Goal: Information Seeking & Learning: Check status

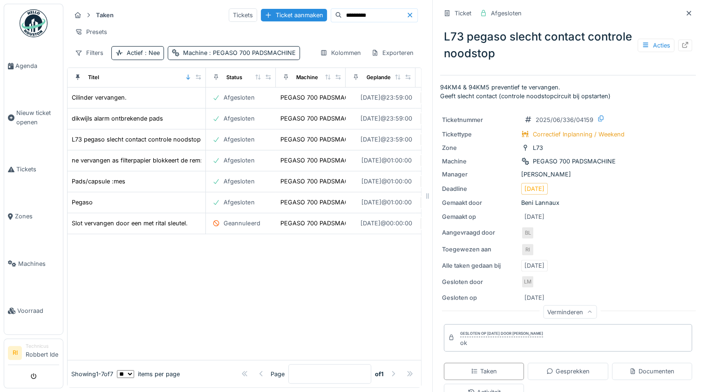
scroll to position [149, 0]
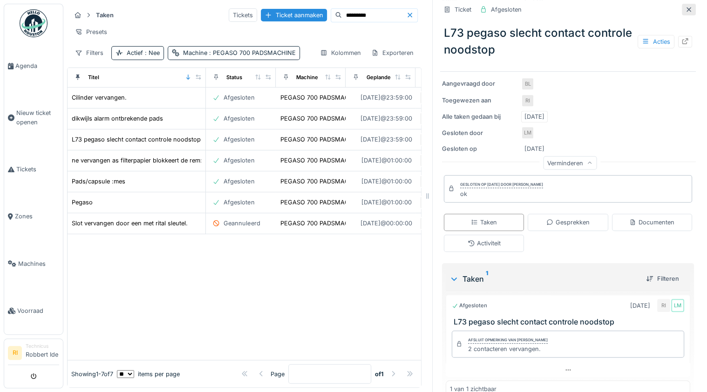
click at [685, 7] on icon at bounding box center [688, 10] width 7 height 6
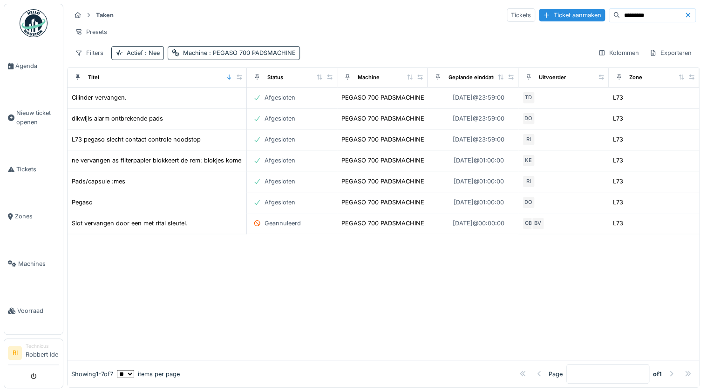
scroll to position [5, 0]
click at [38, 164] on link "Tickets" at bounding box center [33, 169] width 59 height 47
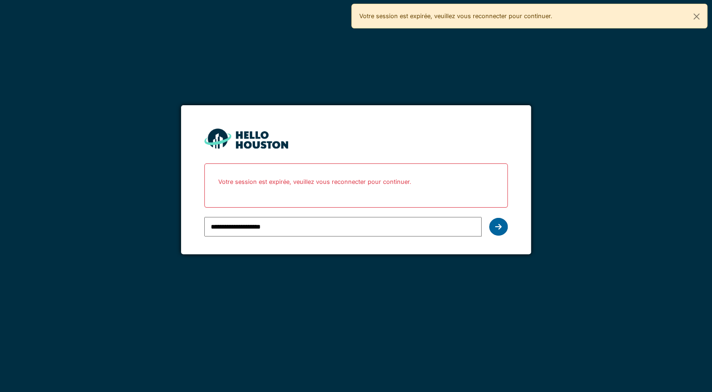
click at [506, 220] on div at bounding box center [498, 227] width 19 height 18
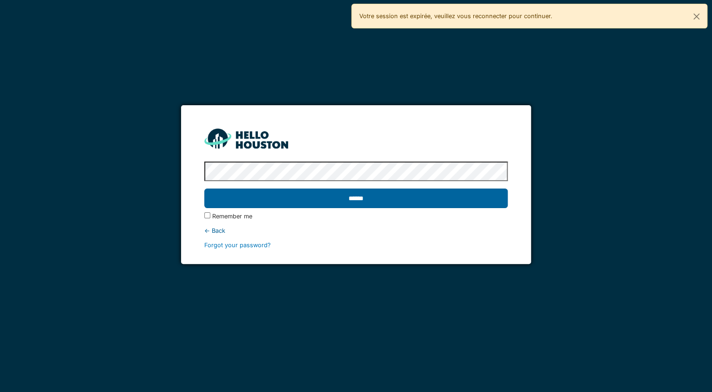
click at [293, 199] on input "******" at bounding box center [356, 199] width 304 height 20
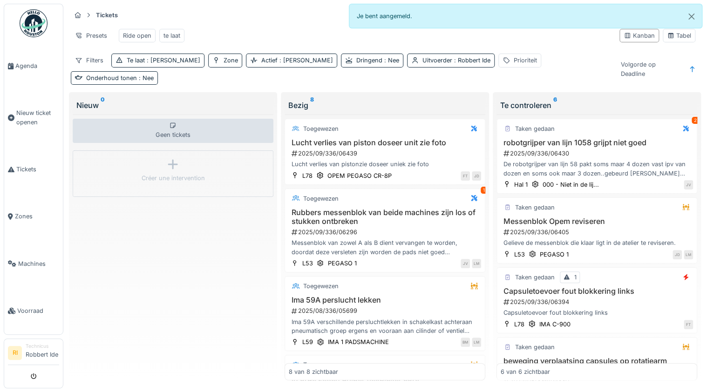
click at [26, 28] on img at bounding box center [34, 23] width 28 height 28
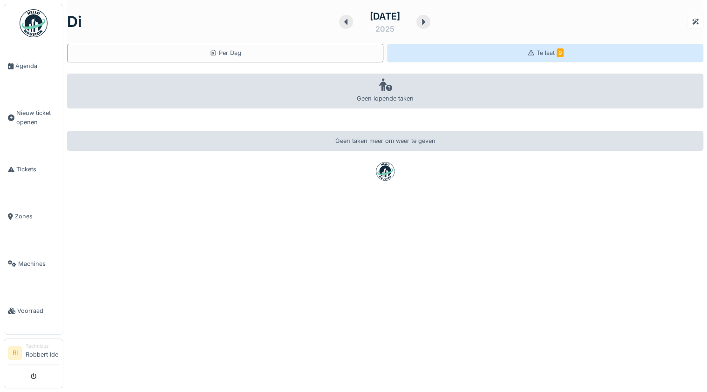
click at [518, 48] on div "Te laat 9" at bounding box center [545, 53] width 316 height 19
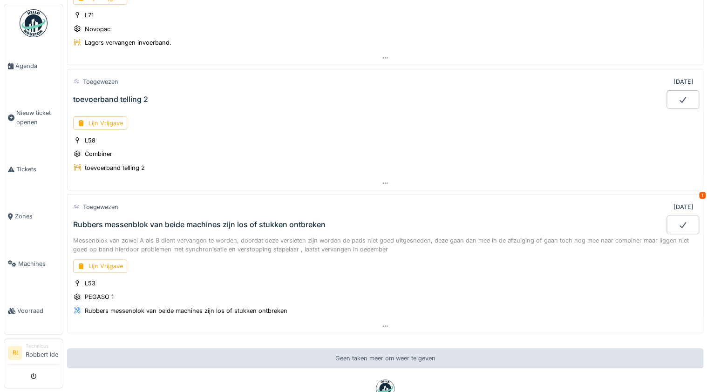
scroll to position [1021, 0]
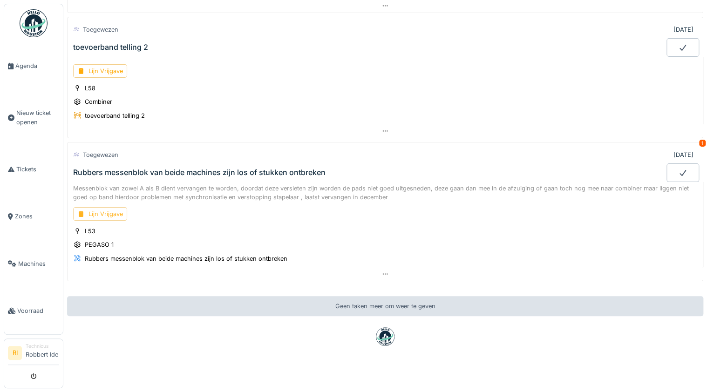
click at [121, 207] on div "Lijn Vrijgave" at bounding box center [100, 213] width 54 height 13
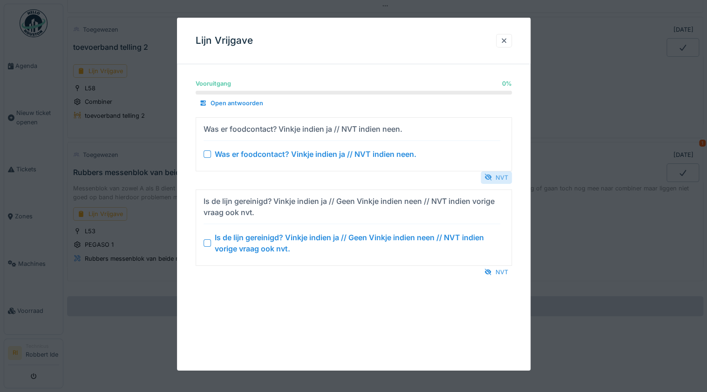
click at [504, 179] on div "NVT" at bounding box center [495, 177] width 31 height 13
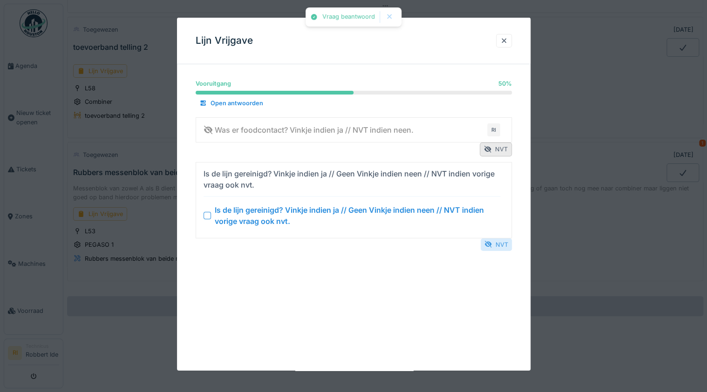
click at [505, 242] on div "NVT" at bounding box center [495, 244] width 31 height 13
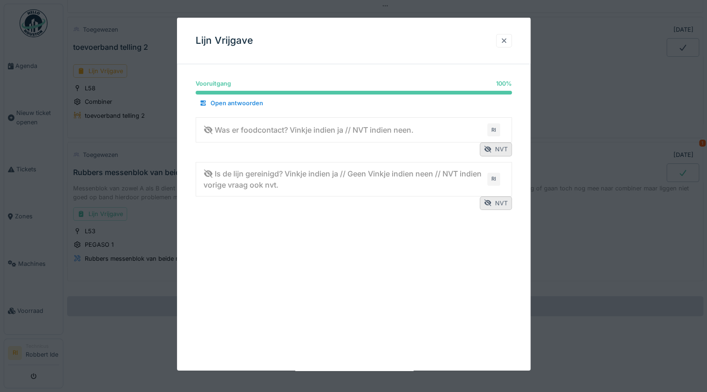
click at [507, 40] on div at bounding box center [503, 40] width 7 height 9
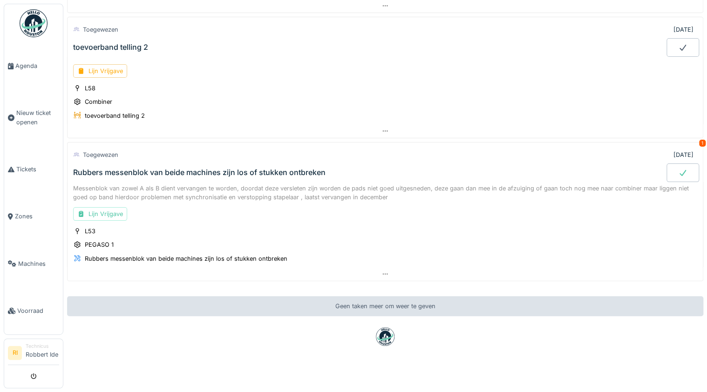
click at [676, 163] on div at bounding box center [682, 172] width 33 height 19
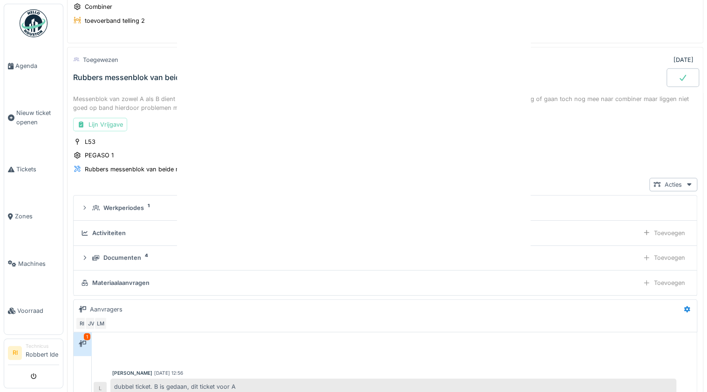
scroll to position [1117, 0]
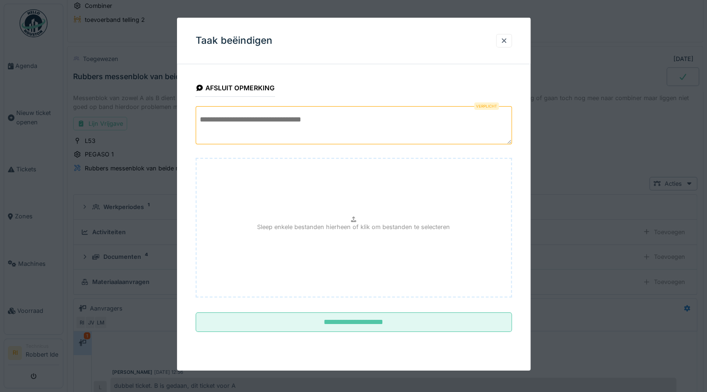
click at [358, 125] on textarea at bounding box center [354, 125] width 316 height 38
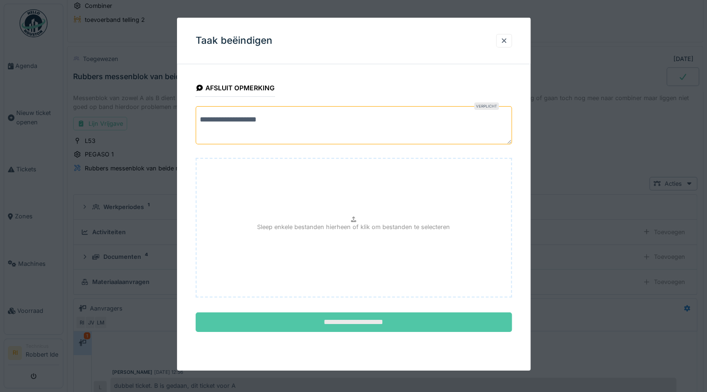
type textarea "**********"
click at [384, 319] on input "**********" at bounding box center [354, 322] width 316 height 20
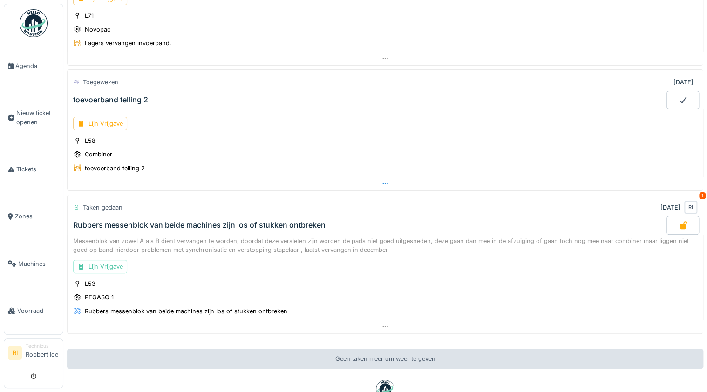
scroll to position [1021, 0]
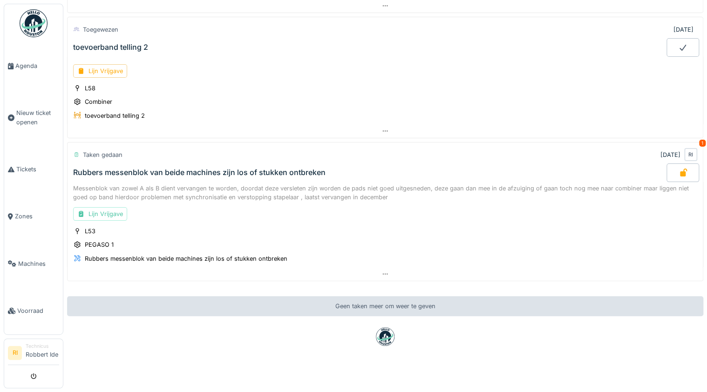
click at [586, 146] on div "Taken gedaan 22-9-2025 RI 1" at bounding box center [385, 154] width 624 height 17
drag, startPoint x: 508, startPoint y: 139, endPoint x: 390, endPoint y: 149, distance: 118.7
click at [390, 163] on div "Rubbers messenblok van beide machines zijn los of stukken ontbreken" at bounding box center [368, 172] width 595 height 19
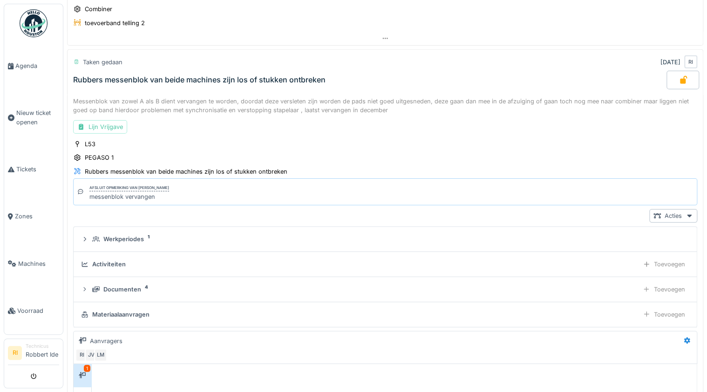
scroll to position [1117, 0]
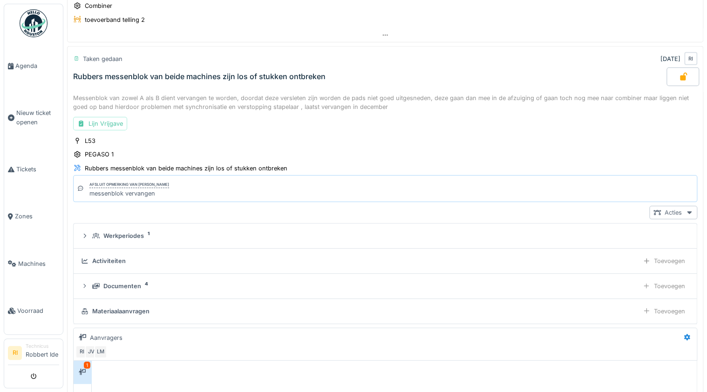
click at [671, 206] on div "Acties" at bounding box center [673, 212] width 48 height 13
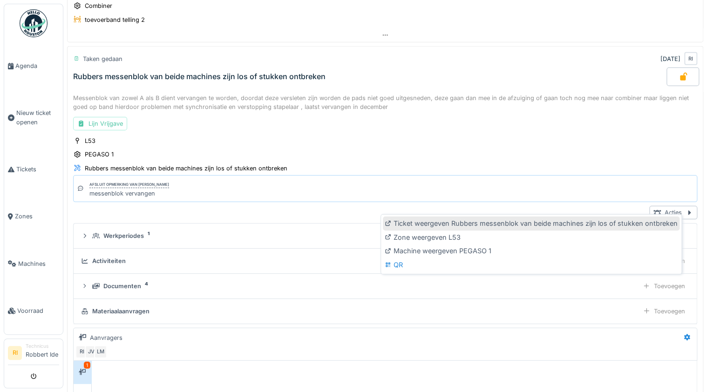
click at [553, 223] on div "Ticket weergeven Rubbers messenblok van beide machines zijn los of stukken ontb…" at bounding box center [531, 223] width 297 height 14
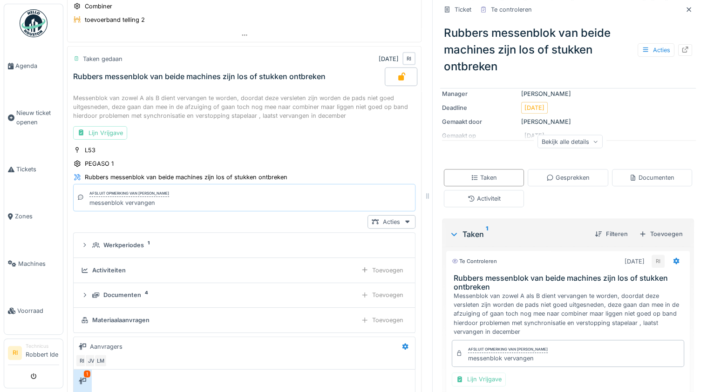
scroll to position [178, 0]
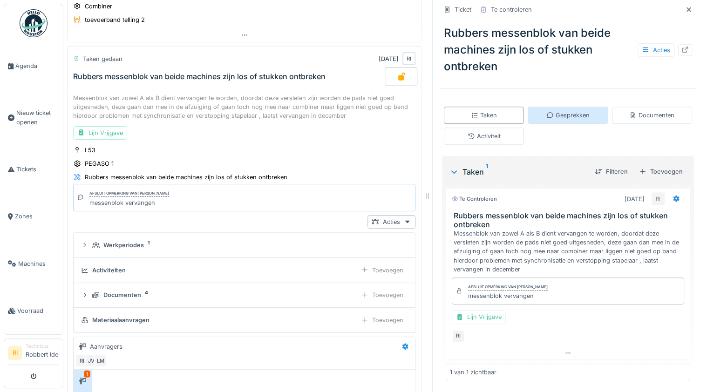
click at [557, 114] on div "Gesprekken" at bounding box center [567, 115] width 43 height 9
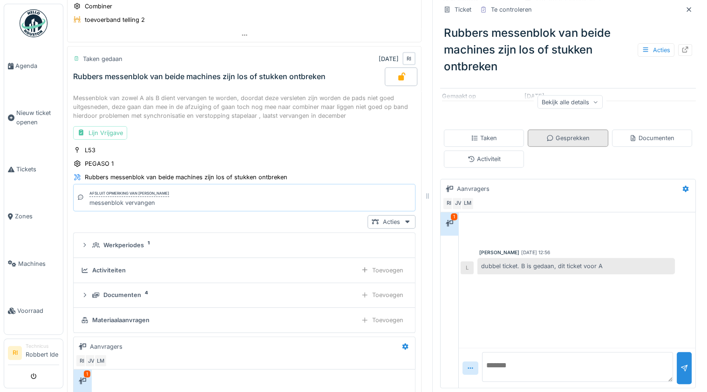
scroll to position [6, 0]
click at [514, 369] on textarea at bounding box center [577, 367] width 191 height 30
click at [484, 362] on textarea "**********" at bounding box center [577, 367] width 191 height 30
drag, startPoint x: 501, startPoint y: 358, endPoint x: 487, endPoint y: 359, distance: 14.0
click at [487, 359] on textarea "**********" at bounding box center [577, 367] width 191 height 30
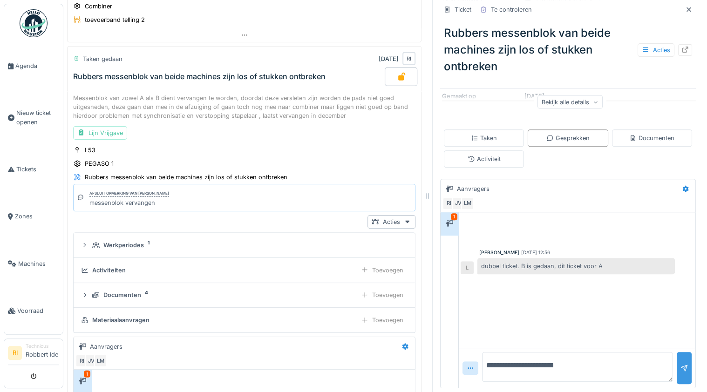
type textarea "**********"
click at [680, 366] on div at bounding box center [683, 368] width 7 height 9
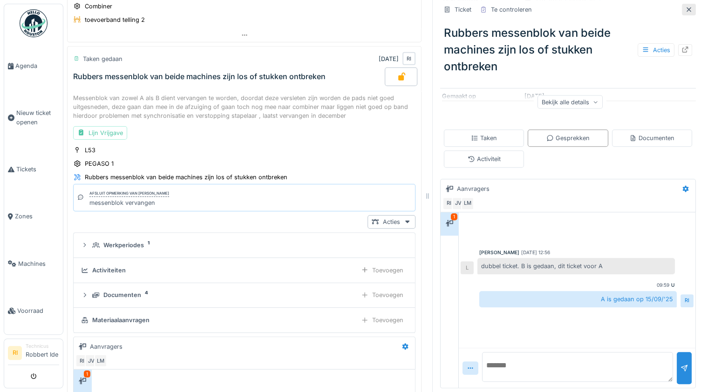
click at [685, 5] on div at bounding box center [688, 9] width 7 height 9
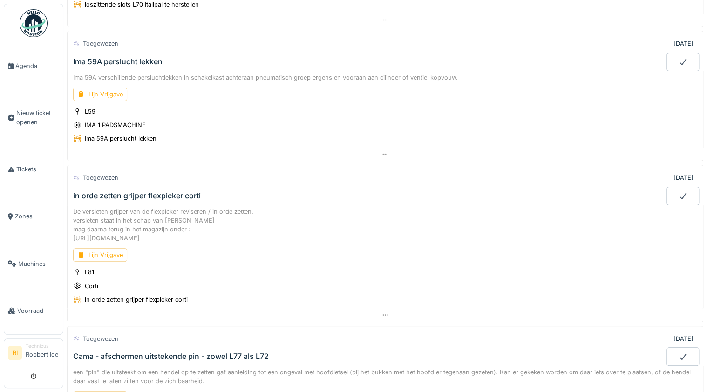
scroll to position [298, 0]
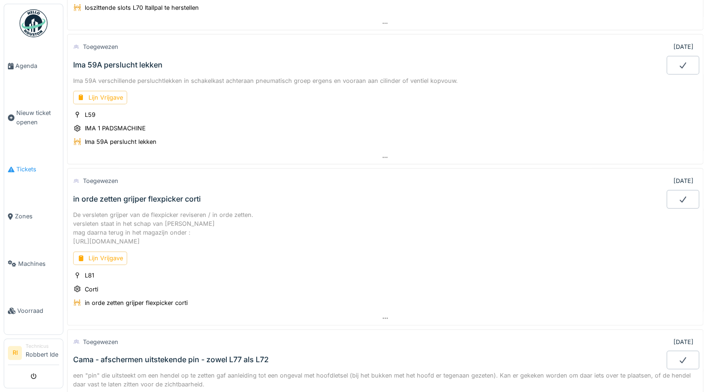
click at [28, 166] on span "Tickets" at bounding box center [37, 169] width 43 height 9
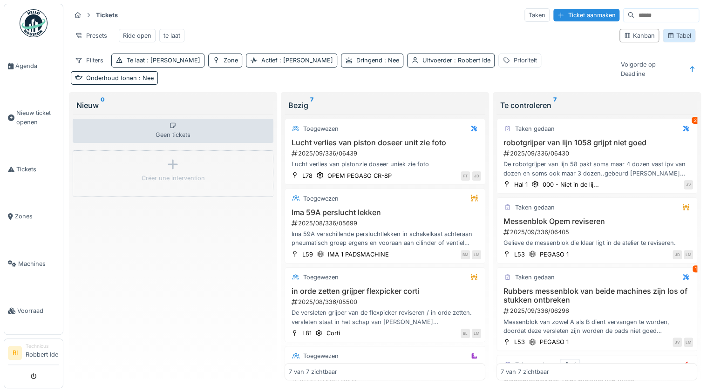
click at [677, 38] on div "Tabel" at bounding box center [679, 35] width 24 height 9
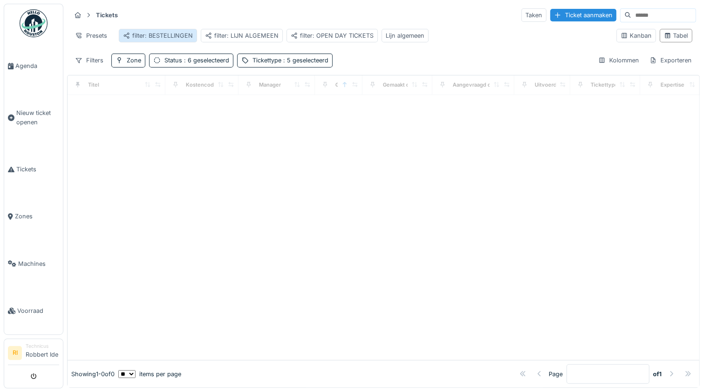
click at [189, 37] on div "filter: BESTELLINGEN" at bounding box center [158, 35] width 70 height 9
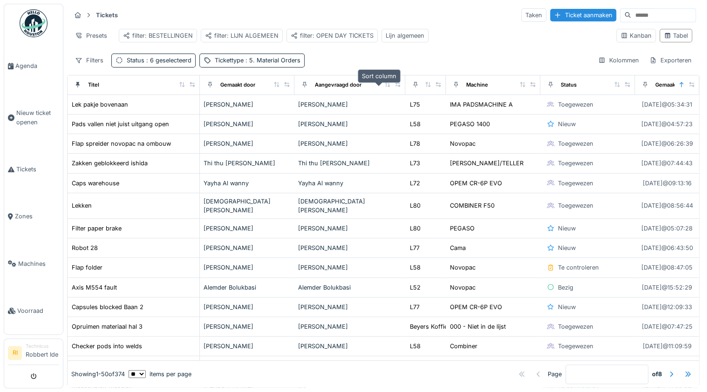
click at [385, 87] on icon at bounding box center [387, 84] width 5 height 5
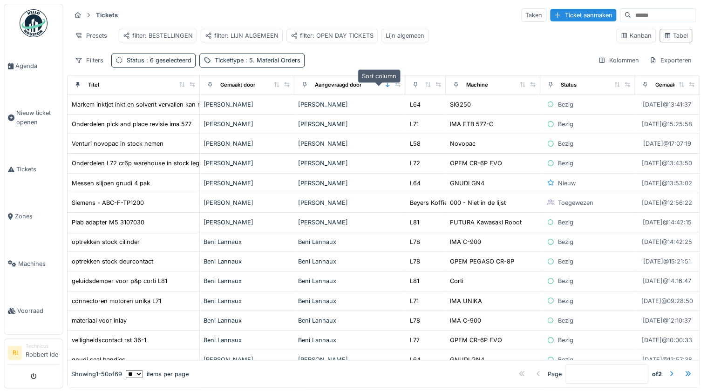
click at [384, 87] on icon at bounding box center [387, 84] width 7 height 5
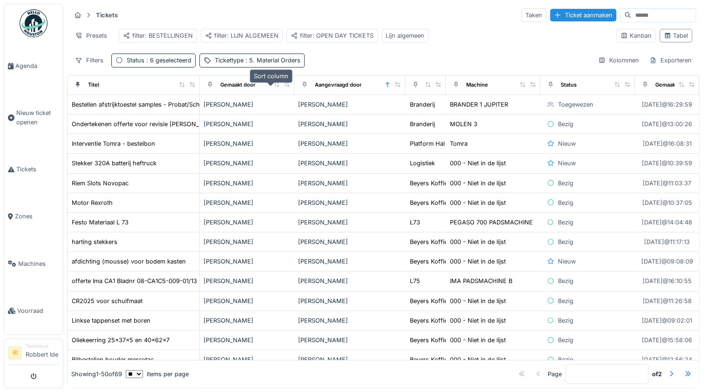
click at [273, 87] on icon at bounding box center [276, 84] width 7 height 5
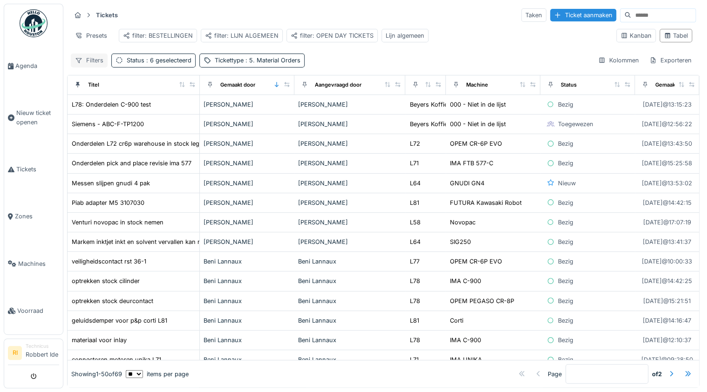
click at [96, 65] on div "Filters" at bounding box center [89, 60] width 37 height 13
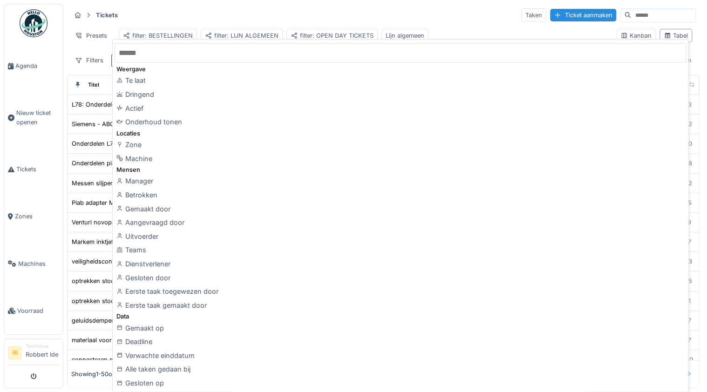
click at [462, 33] on div "Presets filter: BESTELLINGEN filter: LIJN ALGEMEEN filter: OPEN DAY TICKETS Lij…" at bounding box center [340, 35] width 538 height 21
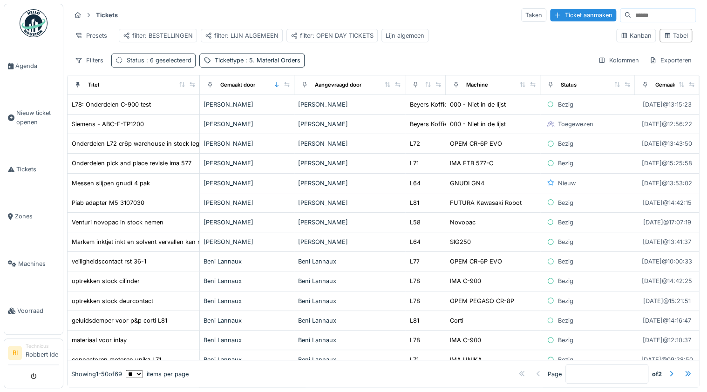
click at [168, 64] on span ": 6 geselecteerd" at bounding box center [167, 60] width 47 height 7
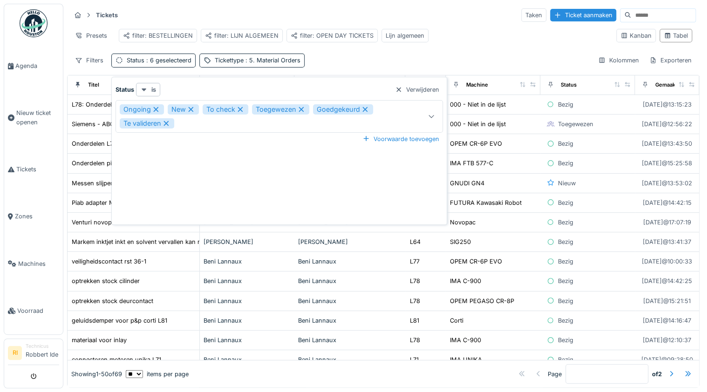
click at [147, 89] on div "is" at bounding box center [148, 89] width 24 height 13
click at [144, 107] on div "is" at bounding box center [165, 110] width 54 height 14
click at [156, 87] on div "is" at bounding box center [148, 89] width 24 height 13
click at [162, 123] on div "niet" at bounding box center [165, 124] width 54 height 14
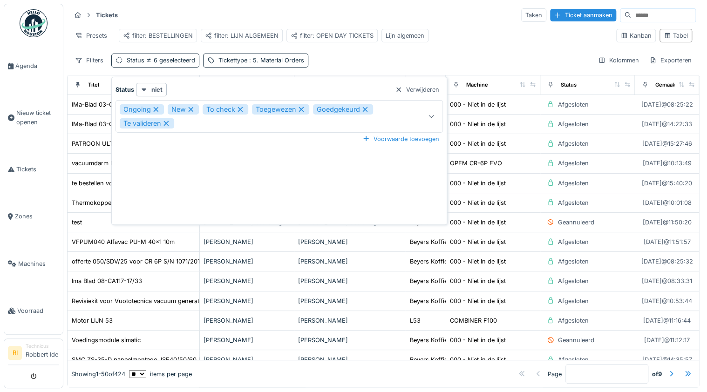
click at [471, 36] on div "Presets filter: BESTELLINGEN filter: LIJN ALGEMEEN filter: OPEN DAY TICKETS Lij…" at bounding box center [340, 35] width 538 height 21
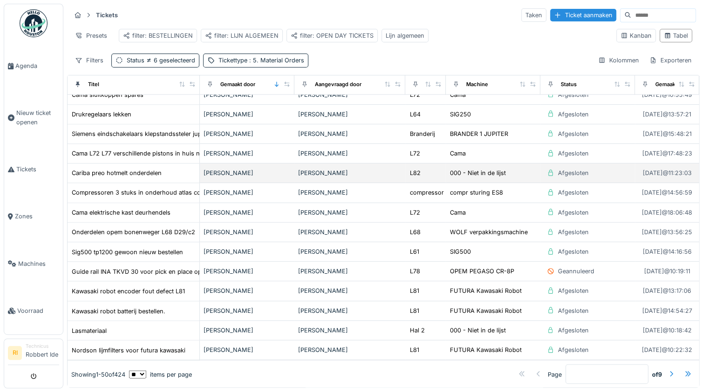
scroll to position [731, 0]
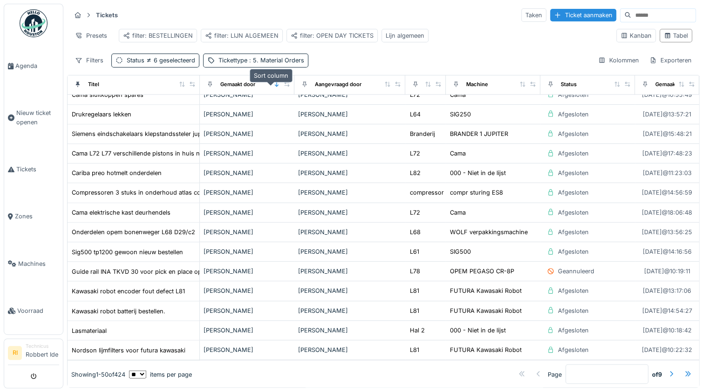
click at [275, 87] on icon at bounding box center [277, 83] width 4 height 5
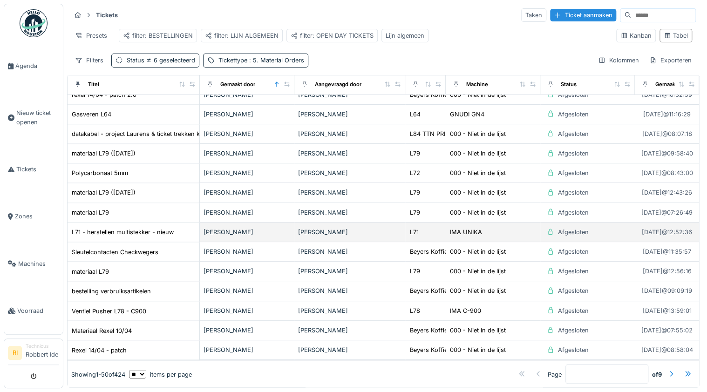
scroll to position [5, 0]
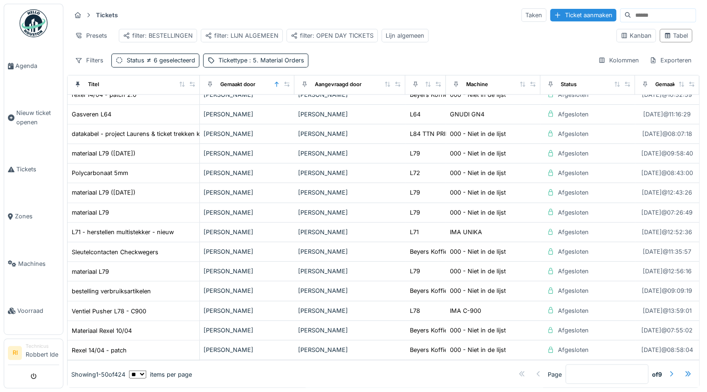
click at [667, 370] on div at bounding box center [670, 374] width 7 height 9
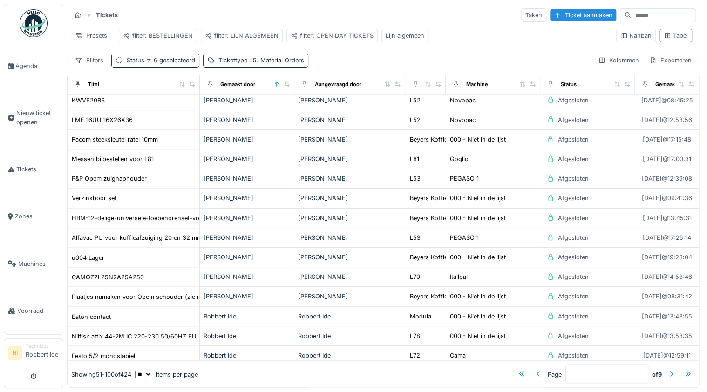
scroll to position [719, 0]
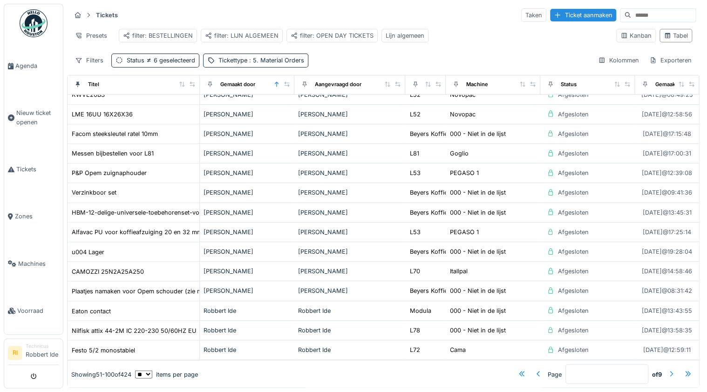
click at [667, 370] on div at bounding box center [670, 374] width 7 height 9
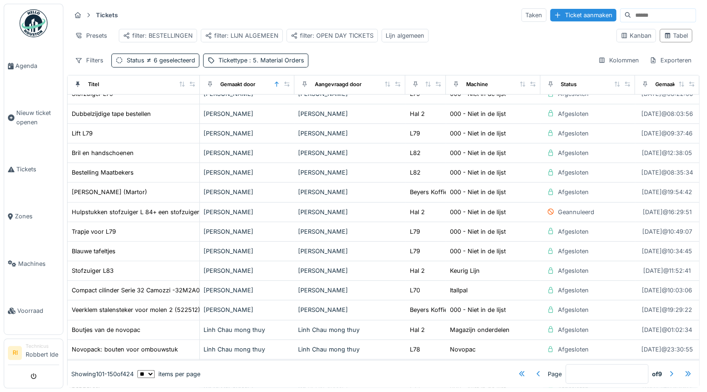
scroll to position [272, 0]
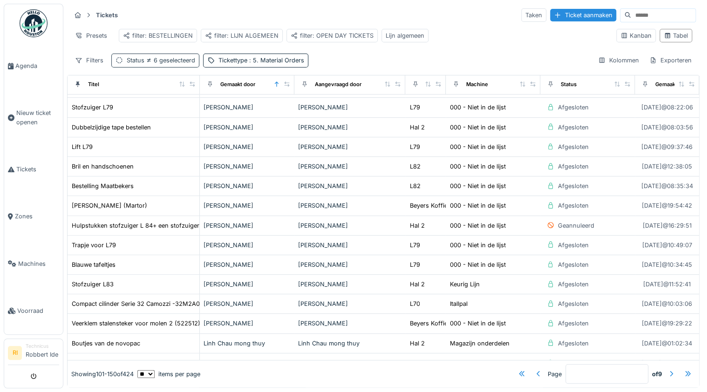
click at [157, 58] on span "6 geselecteerd" at bounding box center [169, 60] width 51 height 7
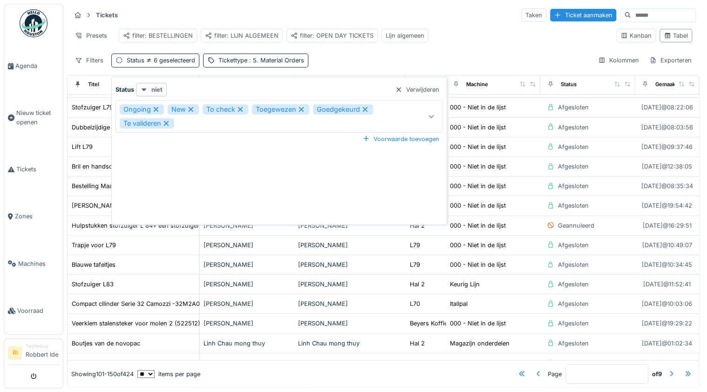
click at [155, 86] on strong "niet" at bounding box center [156, 89] width 11 height 9
click at [171, 134] on div "aanwezig is" at bounding box center [165, 138] width 54 height 14
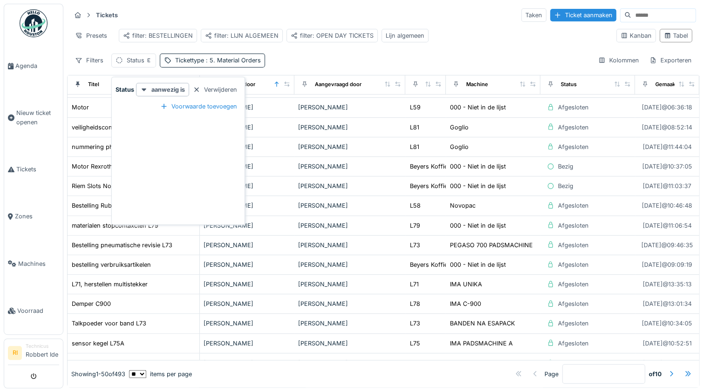
click at [304, 54] on div "Filters Status Tickettype : 5. Material Orders Kolommen Exporteren" at bounding box center [383, 60] width 625 height 13
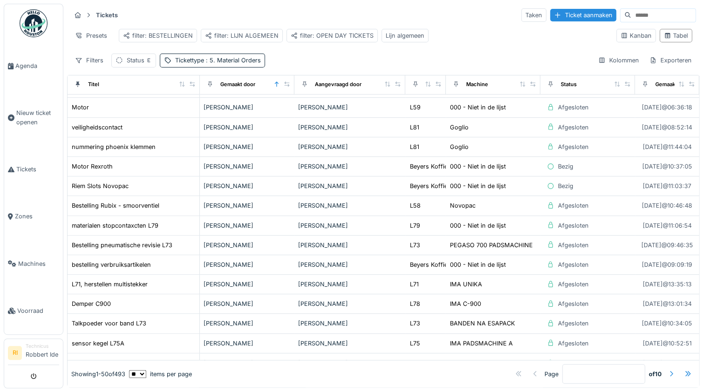
click at [667, 370] on div at bounding box center [670, 374] width 7 height 9
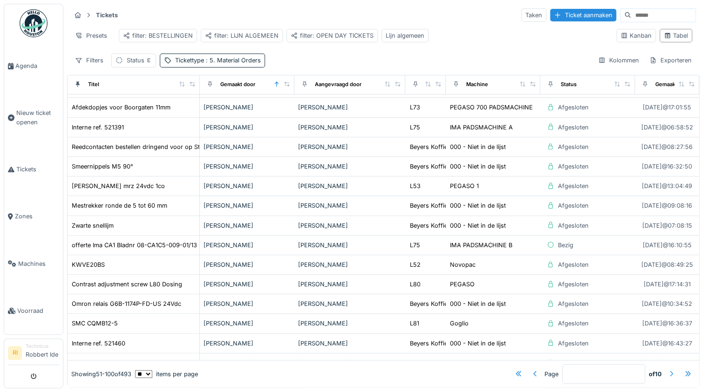
scroll to position [0, 0]
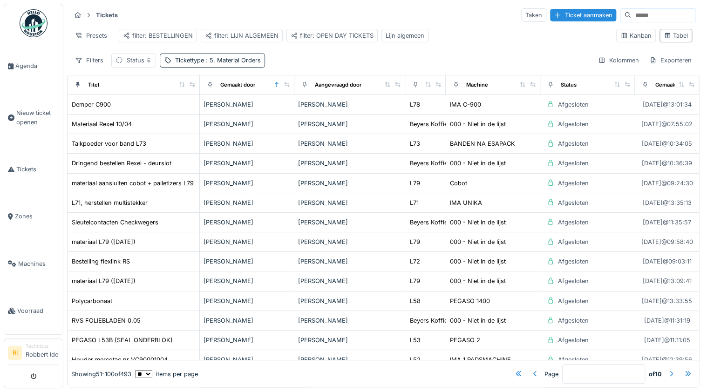
click at [667, 370] on div at bounding box center [670, 374] width 7 height 9
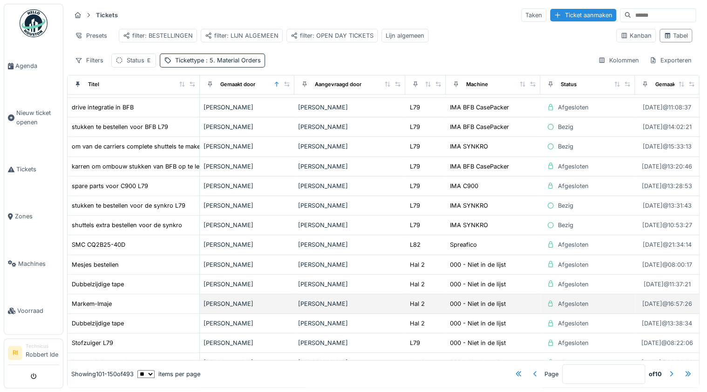
scroll to position [559, 0]
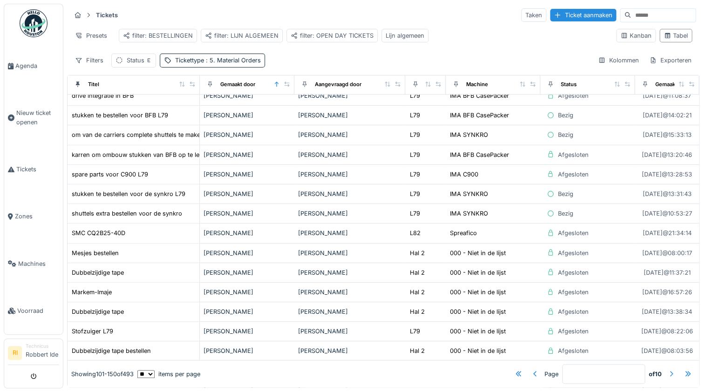
click at [667, 370] on div at bounding box center [670, 374] width 7 height 9
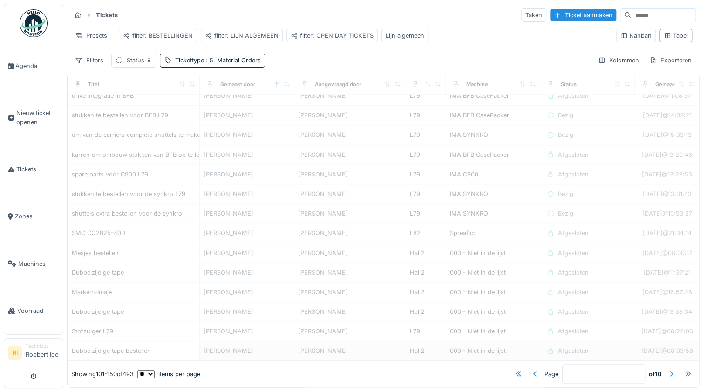
type input "*"
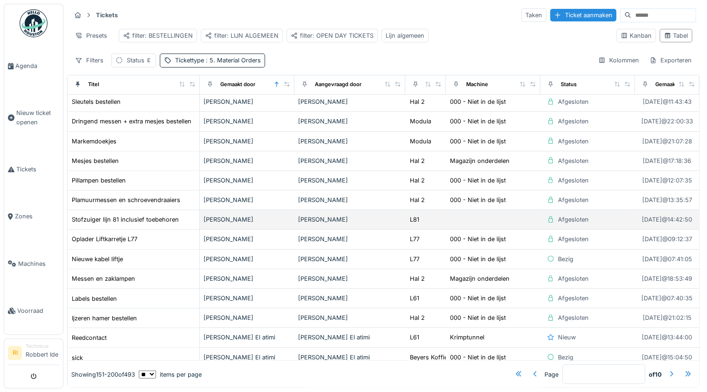
scroll to position [708, 0]
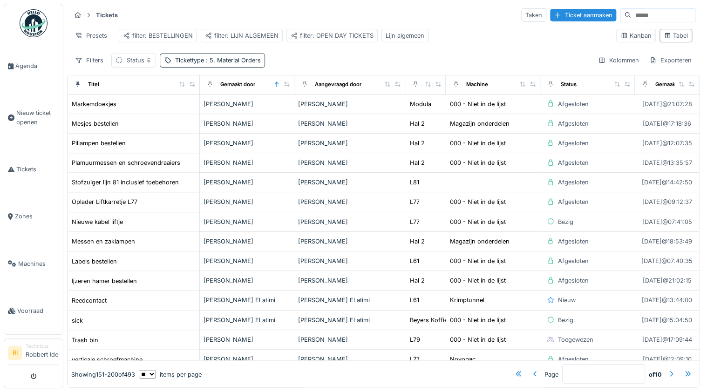
click at [36, 15] on img at bounding box center [34, 23] width 28 height 28
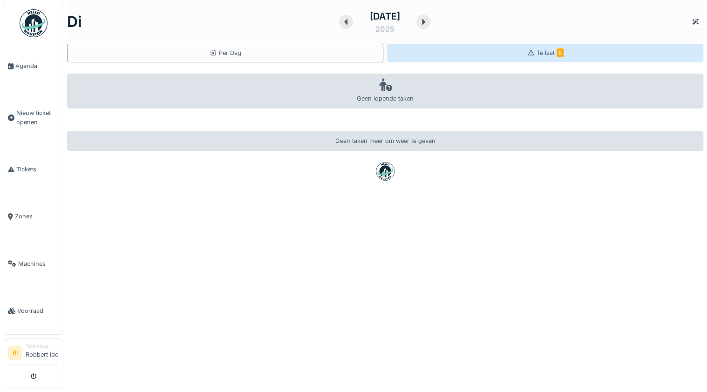
click at [474, 57] on div "Te laat 8" at bounding box center [545, 53] width 316 height 19
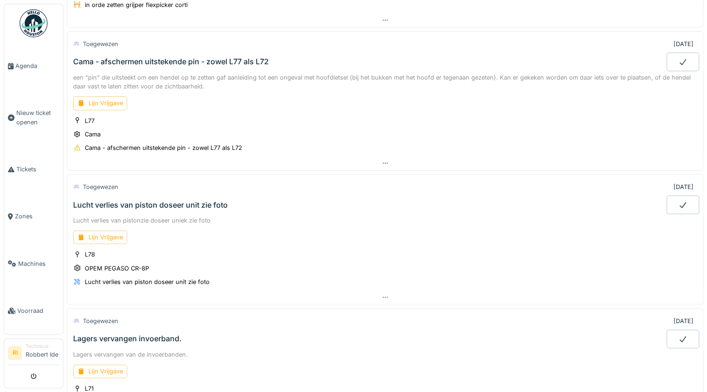
scroll to position [633, 0]
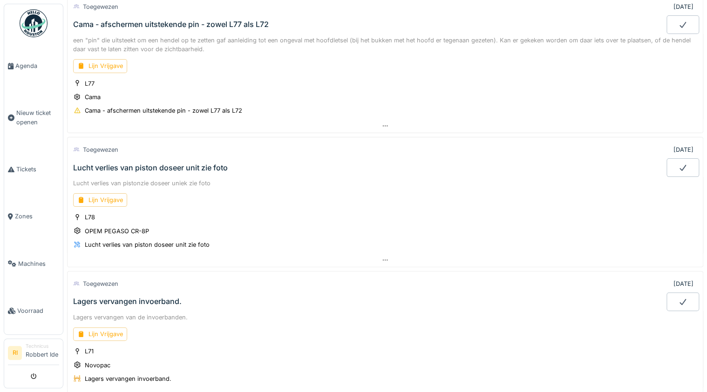
click at [142, 163] on div "Lucht verlies van piston doseer unit zie foto" at bounding box center [150, 167] width 155 height 9
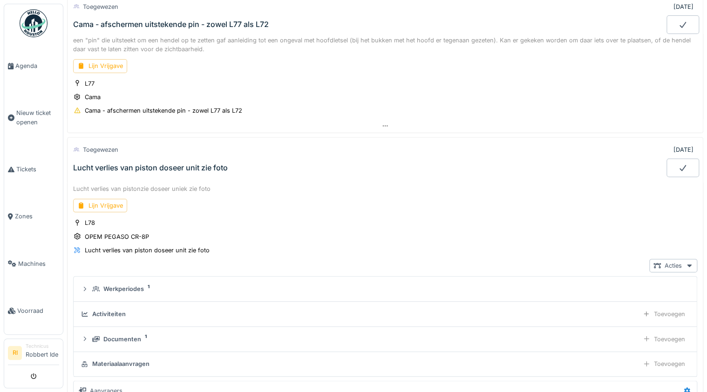
scroll to position [727, 0]
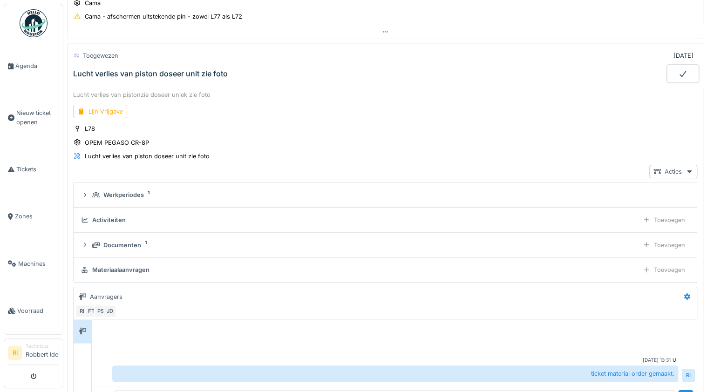
click at [123, 265] on div "Materiaalaanvragen" at bounding box center [120, 269] width 57 height 9
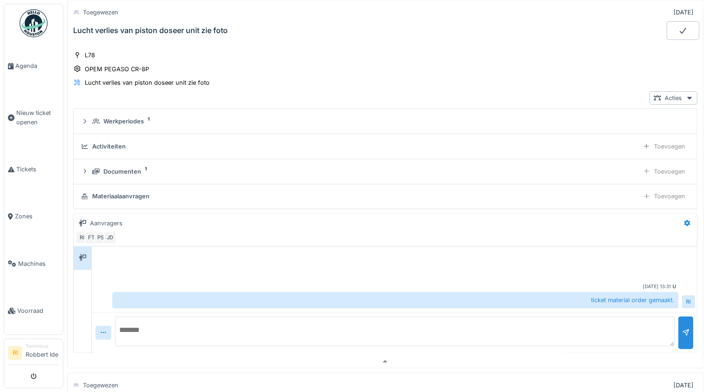
scroll to position [802, 0]
click at [20, 171] on span "Tickets" at bounding box center [37, 169] width 43 height 9
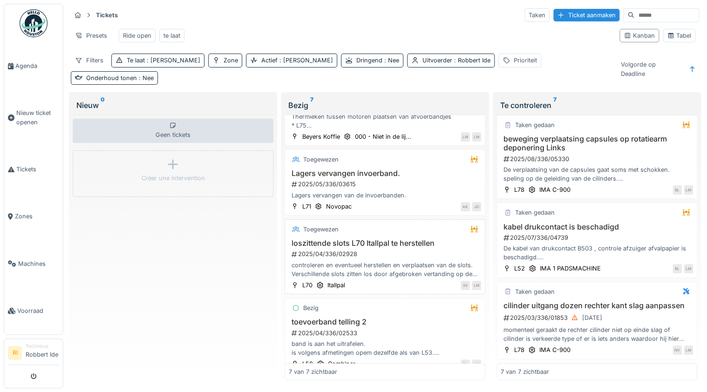
scroll to position [5, 0]
drag, startPoint x: 370, startPoint y: 264, endPoint x: 209, endPoint y: 316, distance: 168.4
click at [209, 316] on div "Geen tickets Créer une intervention" at bounding box center [173, 248] width 201 height 266
